Goal: Task Accomplishment & Management: Complete application form

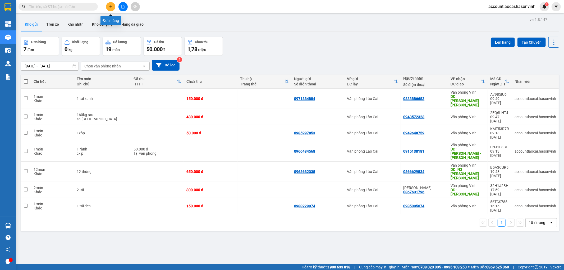
click at [113, 3] on button at bounding box center [110, 6] width 9 height 9
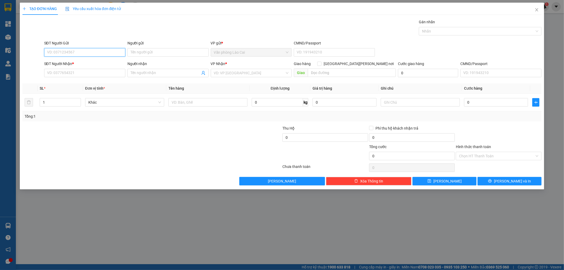
click at [71, 53] on input "SĐT Người Gửi" at bounding box center [84, 52] width 81 height 8
type input "0983473448"
click at [70, 60] on div "0983473448" at bounding box center [84, 63] width 75 height 6
type input "0913076115"
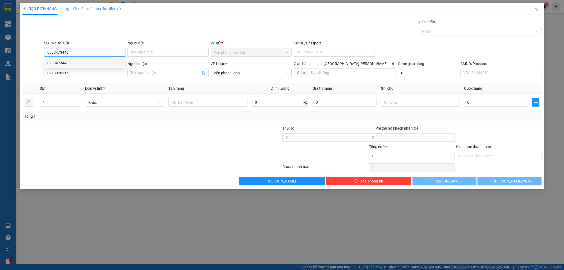
type input "50.000"
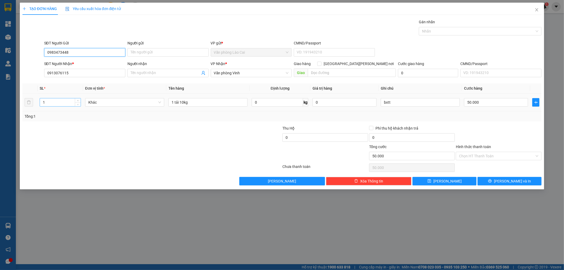
type input "0983473448"
click at [60, 102] on input "1" at bounding box center [60, 102] width 41 height 8
click at [181, 102] on input "1 tải 10kg" at bounding box center [207, 102] width 79 height 8
click at [220, 102] on input "1 tải 20kg" at bounding box center [207, 102] width 79 height 8
type input "1 tải 20kg"
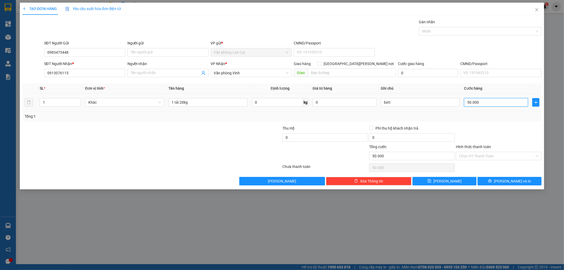
click at [485, 104] on input "50.000" at bounding box center [496, 102] width 64 height 8
type input "1"
type input "1.000"
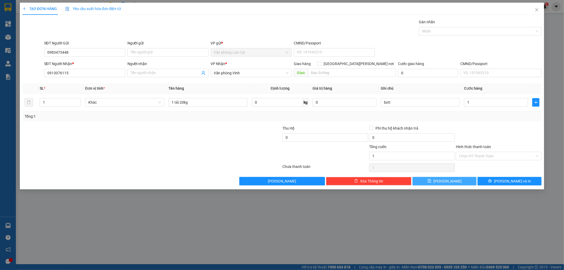
type input "1.000"
click at [451, 180] on button "[PERSON_NAME]" at bounding box center [445, 181] width 64 height 8
type input "0"
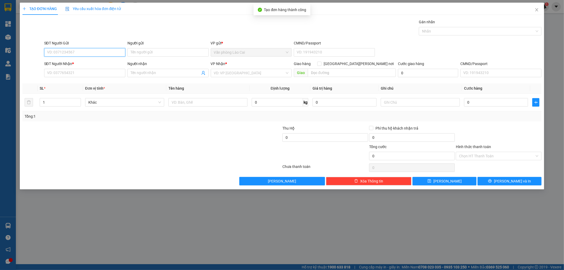
click at [81, 52] on input "SĐT Người Gửi" at bounding box center [84, 52] width 81 height 8
type input "0983473448"
click at [75, 65] on div "0983473448" at bounding box center [84, 63] width 75 height 6
type input "0913076115"
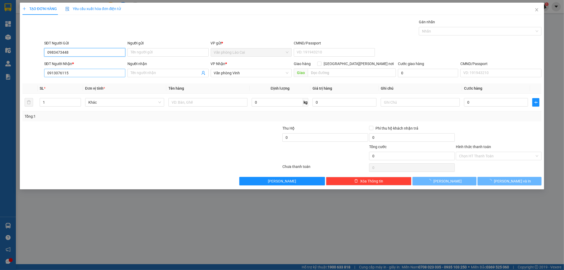
type input "1.000"
type input "0983473448"
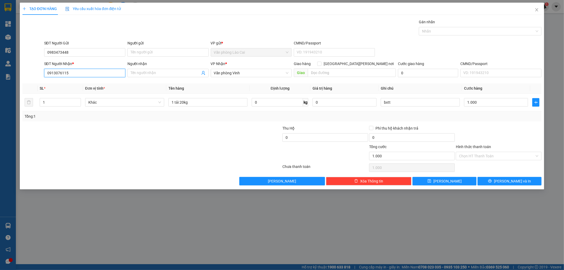
drag, startPoint x: 75, startPoint y: 73, endPoint x: 28, endPoint y: 76, distance: 47.2
click at [28, 76] on div "SĐT Người [PERSON_NAME] * 0913076115 Người [PERSON_NAME] Tên người [PERSON_NAME…" at bounding box center [282, 70] width 521 height 19
click at [86, 83] on div "0979799838" at bounding box center [84, 84] width 75 height 6
type input "0979799838"
type input "diễn châu"
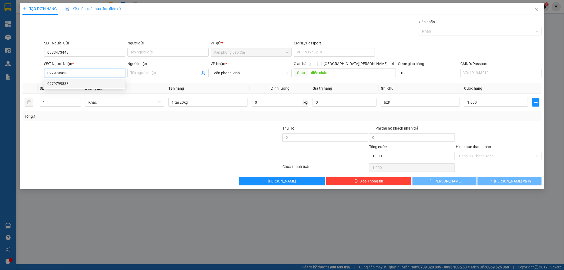
type input "50.000"
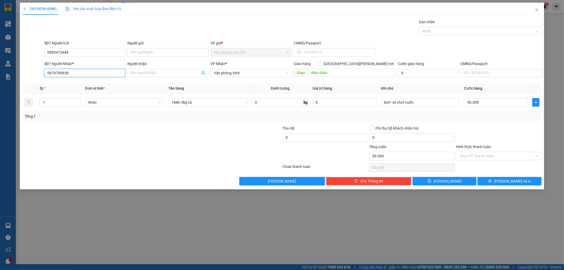
type input "0979799838"
click at [122, 148] on div at bounding box center [109, 153] width 174 height 19
drag, startPoint x: 174, startPoint y: 101, endPoint x: 213, endPoint y: 107, distance: 39.2
click at [213, 107] on input "1kiên 5kg củ" at bounding box center [207, 102] width 79 height 8
type input "1hôp 5kg"
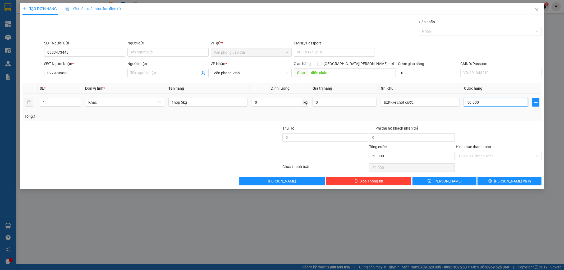
click at [497, 105] on input "50.000" at bounding box center [496, 102] width 64 height 8
type input "1"
type input "1.000"
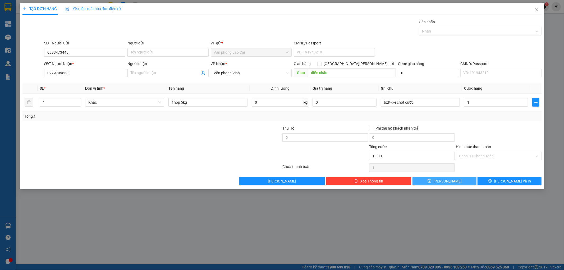
type input "1.000"
click at [450, 181] on span "[PERSON_NAME]" at bounding box center [448, 181] width 28 height 6
type input "0"
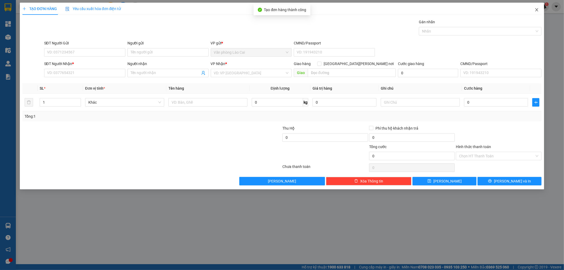
click at [537, 9] on icon "close" at bounding box center [537, 10] width 4 height 4
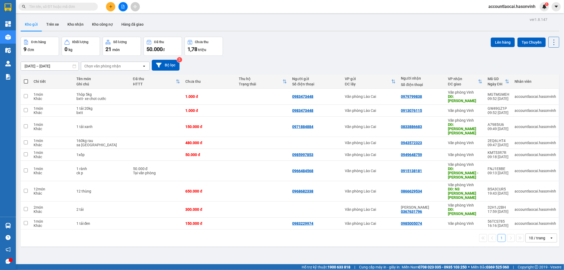
click at [56, 6] on input "text" at bounding box center [60, 7] width 62 height 6
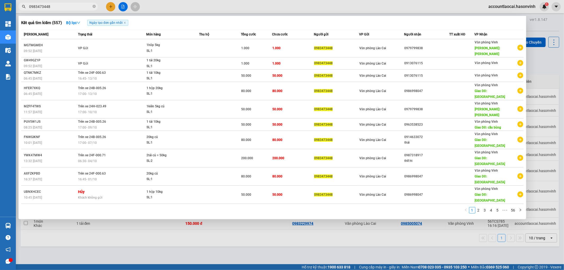
type input "0983473448"
click at [115, 257] on div at bounding box center [282, 135] width 564 height 270
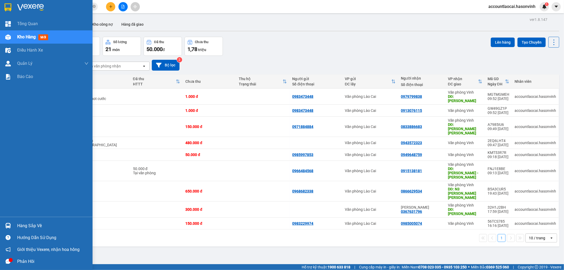
drag, startPoint x: 25, startPoint y: 23, endPoint x: 25, endPoint y: 33, distance: 10.3
click at [25, 24] on span "Tổng Quan" at bounding box center [27, 23] width 21 height 7
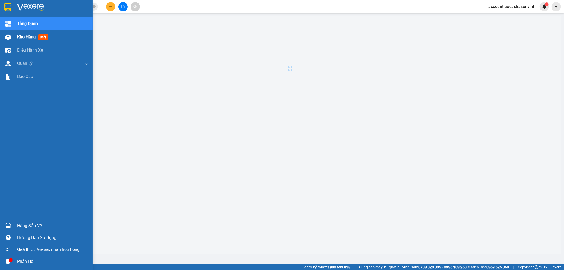
click at [24, 37] on span "Kho hàng" at bounding box center [26, 36] width 19 height 5
